Goal: Navigation & Orientation: Find specific page/section

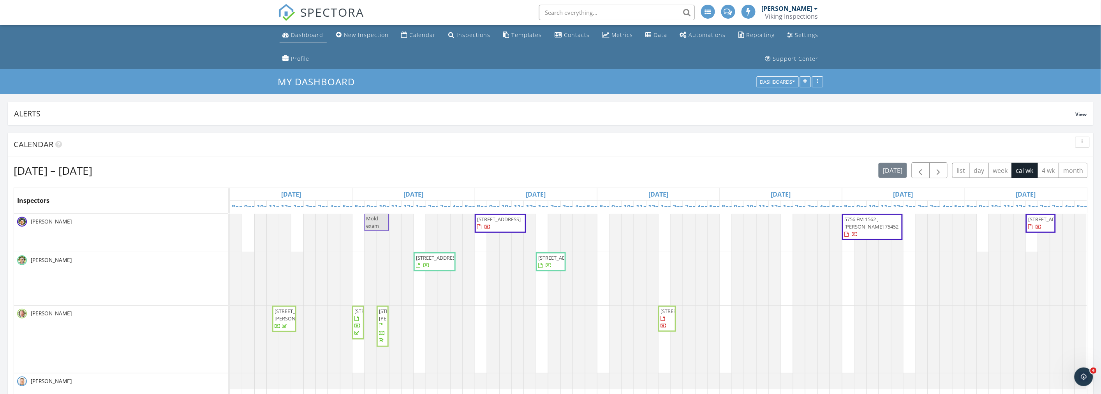
scroll to position [1404, 1115]
click at [300, 35] on div "Dashboard" at bounding box center [307, 34] width 32 height 7
click at [168, 77] on div "My Dashboard Dashboards" at bounding box center [550, 81] width 1101 height 25
click at [141, 40] on ul "Dashboard New Inspection Calendar Inspections Templates Contacts Metrics Data A…" at bounding box center [550, 47] width 1101 height 44
click at [507, 223] on span "[STREET_ADDRESS]" at bounding box center [499, 219] width 44 height 7
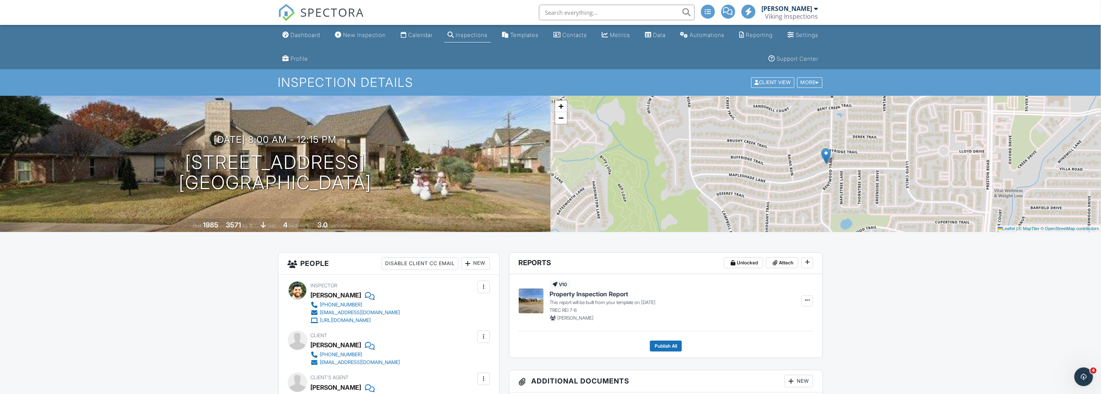
drag, startPoint x: 305, startPoint y: 37, endPoint x: 286, endPoint y: 37, distance: 18.3
click at [305, 37] on div "Dashboard" at bounding box center [306, 35] width 30 height 7
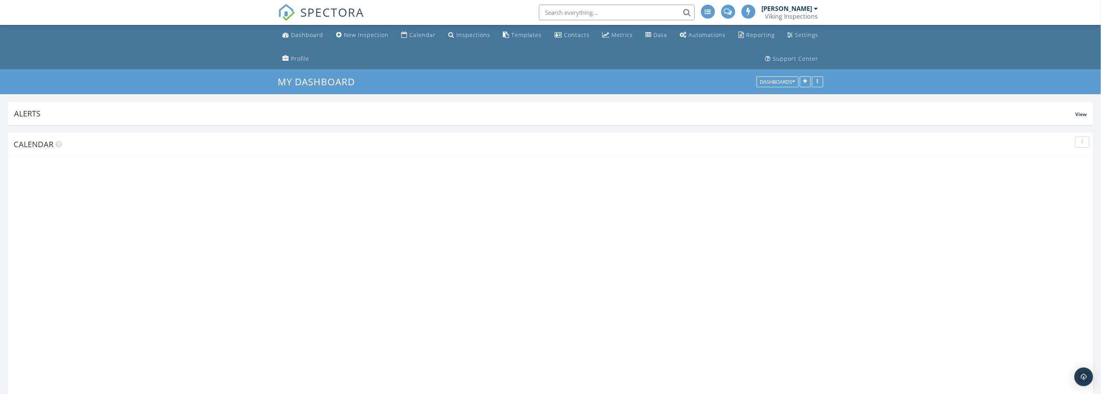
scroll to position [1404, 1115]
